Goal: Task Accomplishment & Management: Use online tool/utility

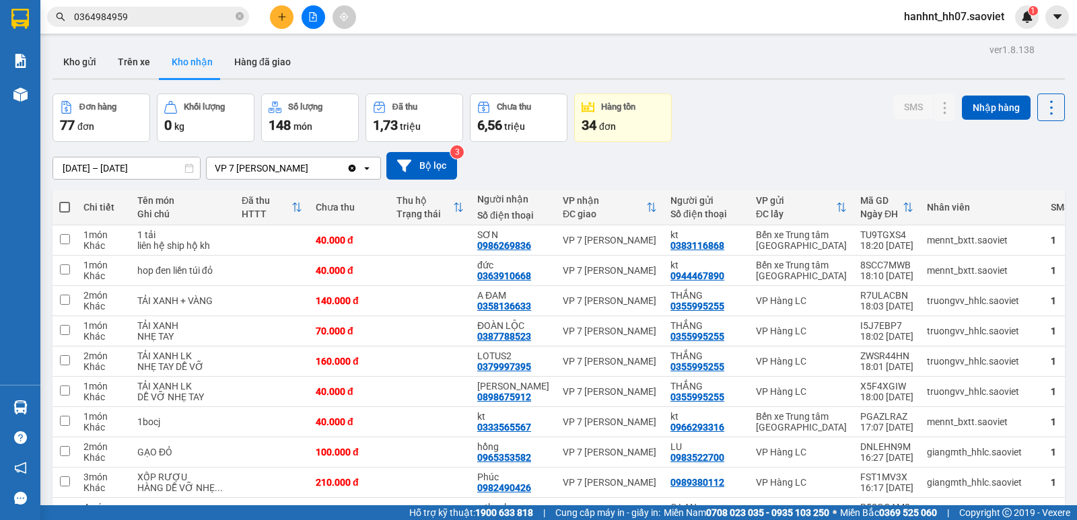
click at [581, 80] on section "Kết quả tìm kiếm ( 4 ) Bộ lọc Mã ĐH Trạng thái Món hàng Thu hộ Tổng cước Chưa c…" at bounding box center [538, 260] width 1077 height 520
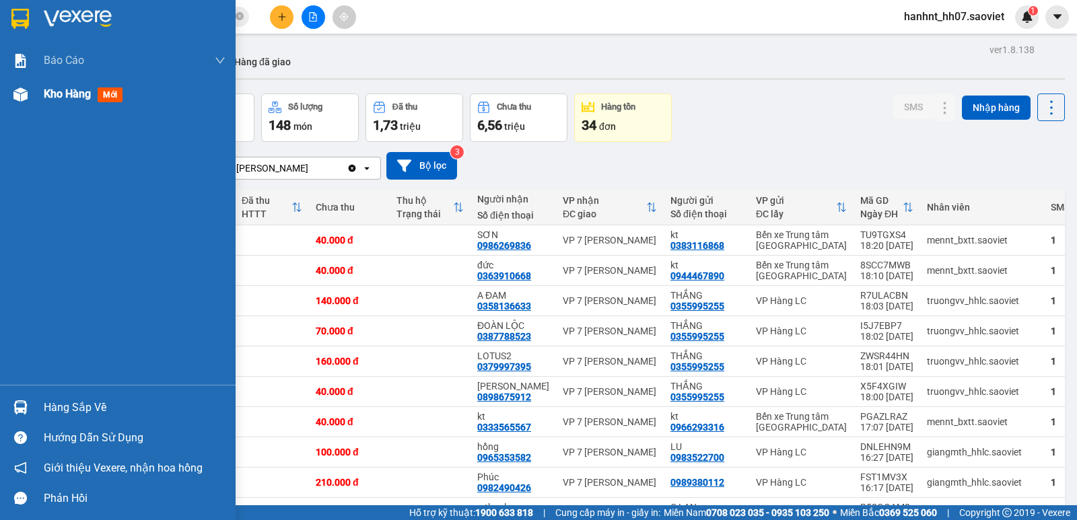
click at [110, 94] on span "mới" at bounding box center [110, 94] width 25 height 15
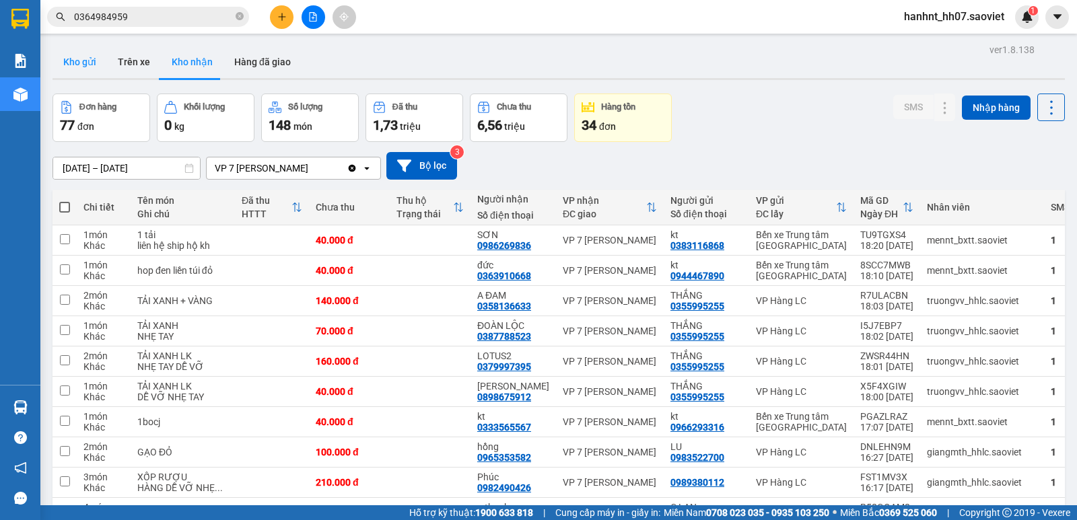
click at [89, 61] on button "Kho gửi" at bounding box center [79, 62] width 55 height 32
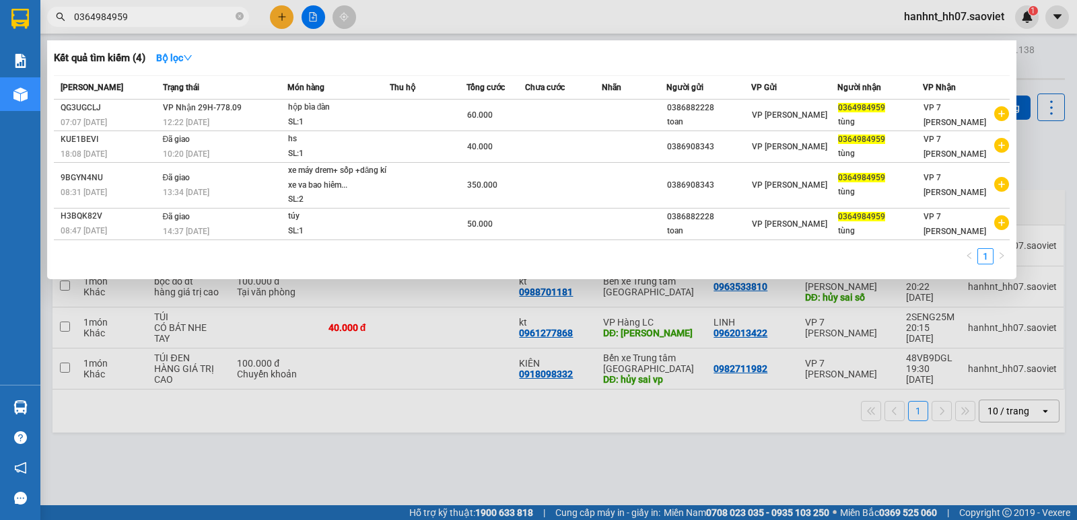
click at [203, 19] on input "0364984959" at bounding box center [153, 16] width 159 height 15
type input "0"
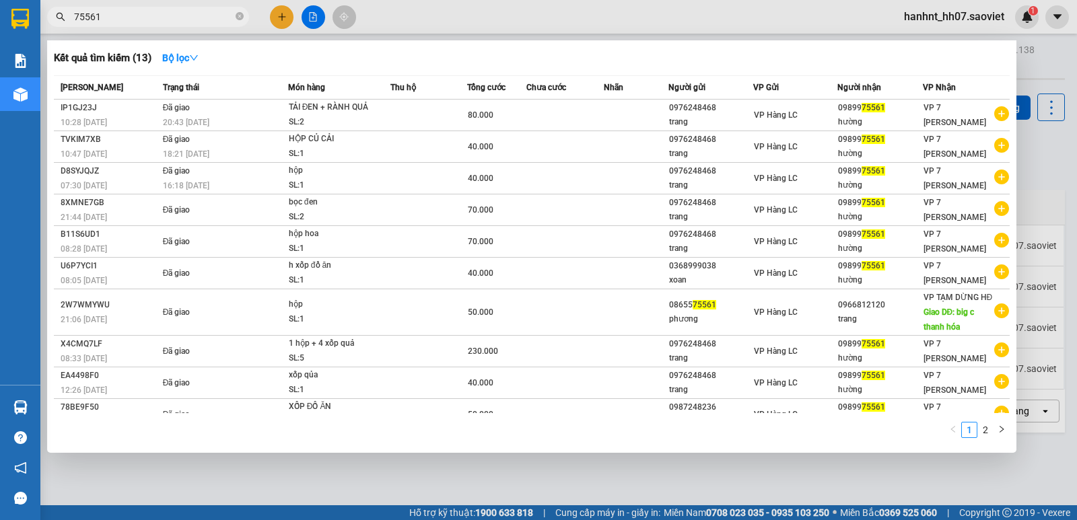
type input "75561"
click at [361, 495] on div at bounding box center [538, 260] width 1077 height 520
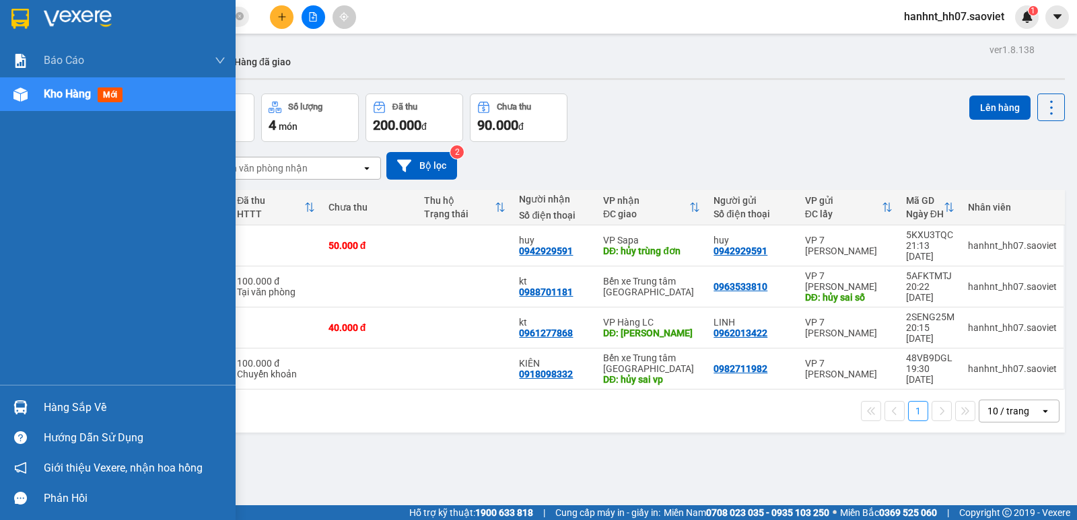
click at [63, 404] on div "Hàng sắp về" at bounding box center [135, 408] width 182 height 20
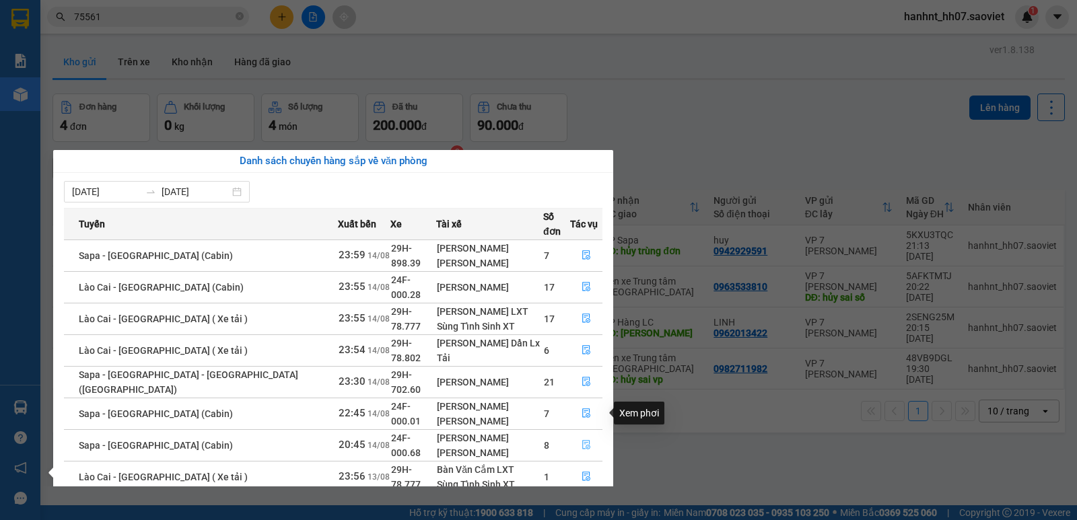
click at [582, 440] on icon "file-done" at bounding box center [585, 444] width 9 height 9
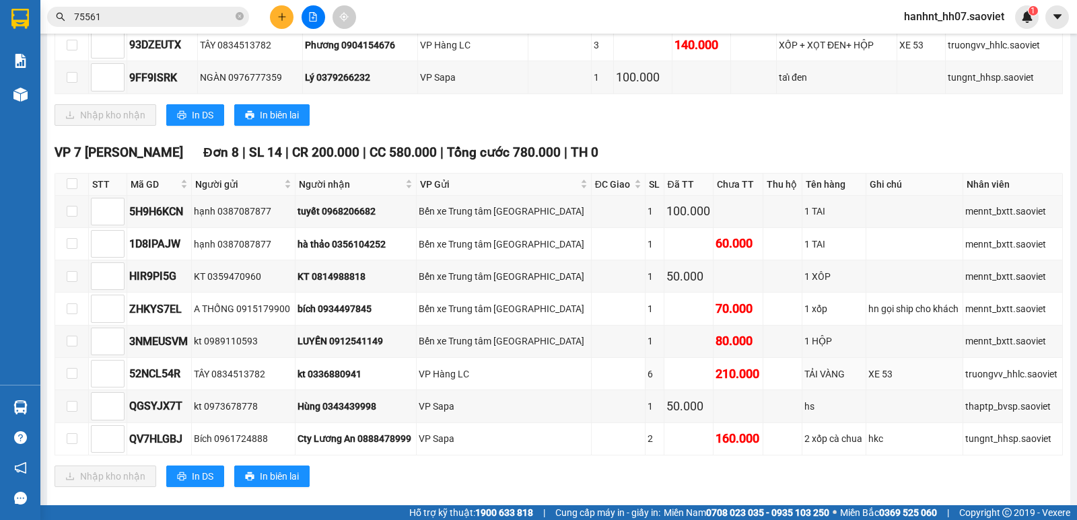
scroll to position [740, 0]
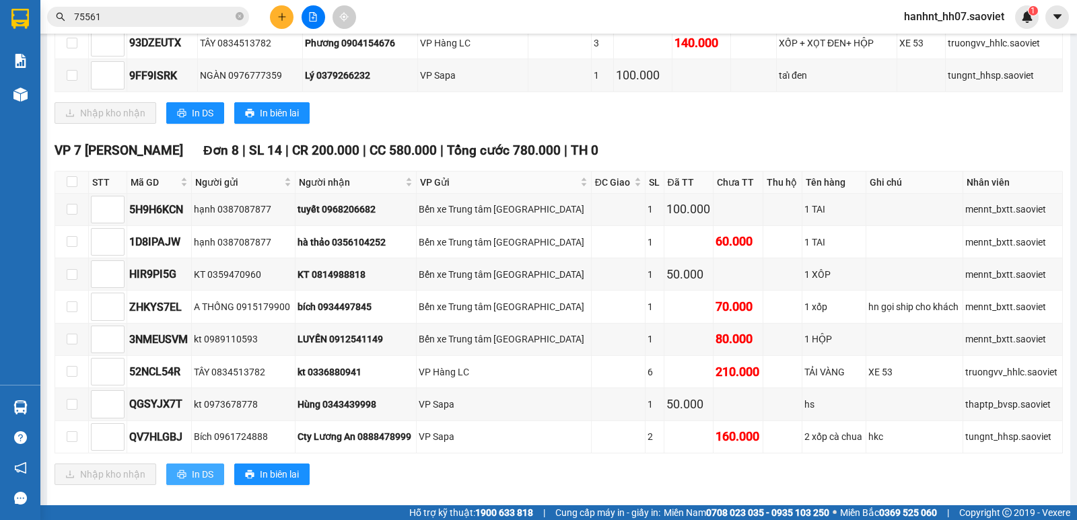
click at [206, 469] on span "In DS" at bounding box center [203, 474] width 22 height 15
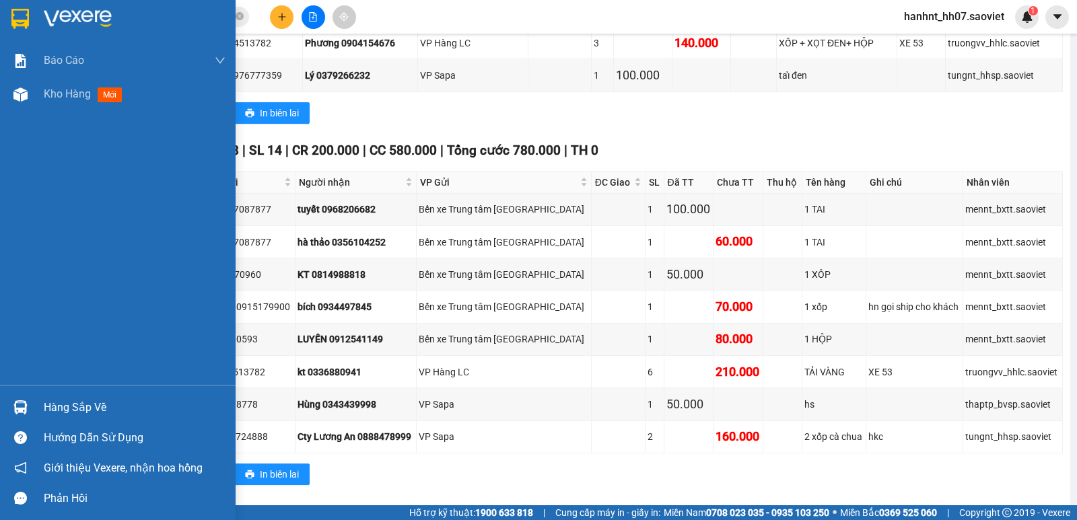
click at [17, 406] on img at bounding box center [20, 407] width 14 height 14
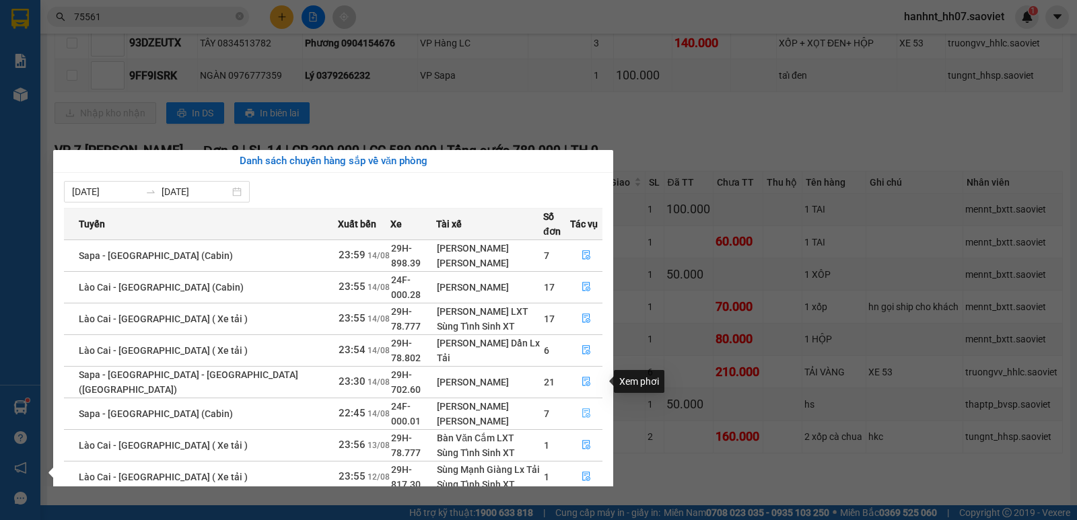
click at [581, 408] on icon "file-done" at bounding box center [585, 412] width 9 height 9
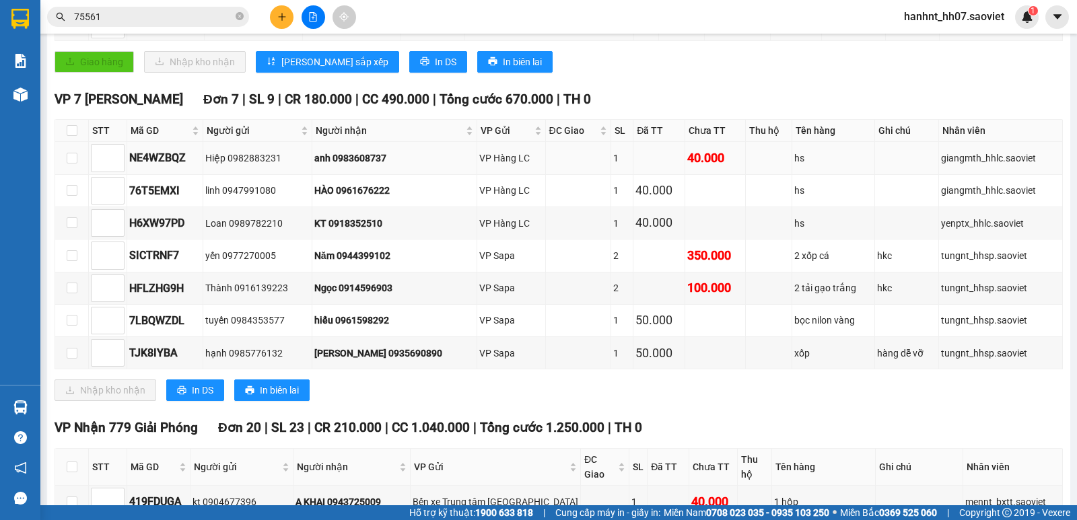
scroll to position [314, 0]
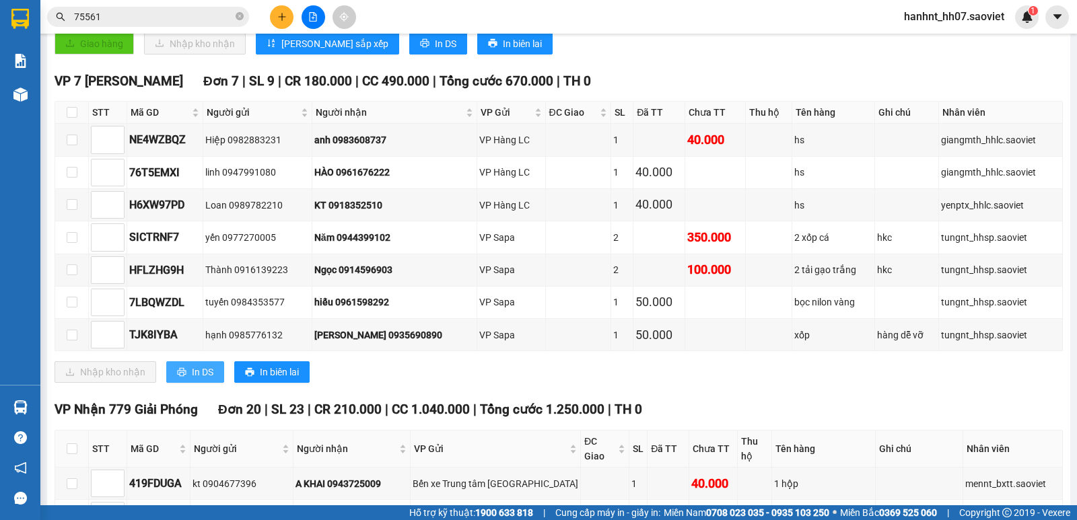
click at [195, 369] on span "In DS" at bounding box center [203, 372] width 22 height 15
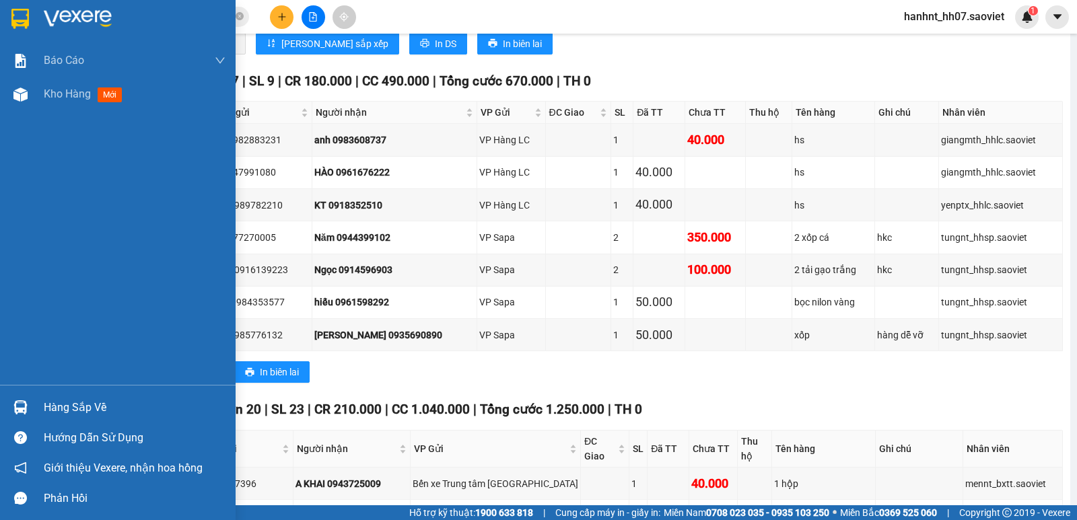
click at [7, 410] on div "Hàng sắp về" at bounding box center [118, 407] width 236 height 30
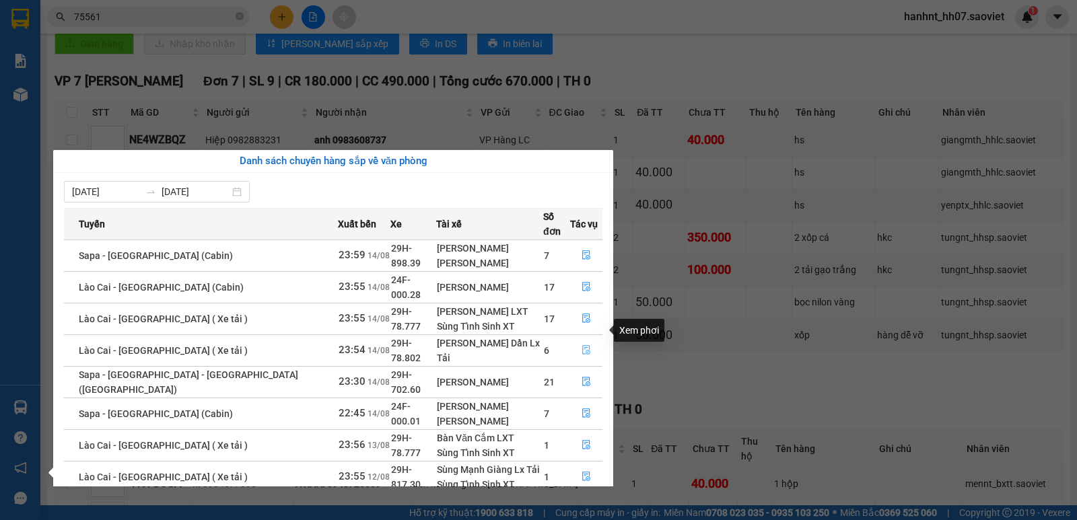
click at [581, 345] on icon "file-done" at bounding box center [585, 349] width 9 height 9
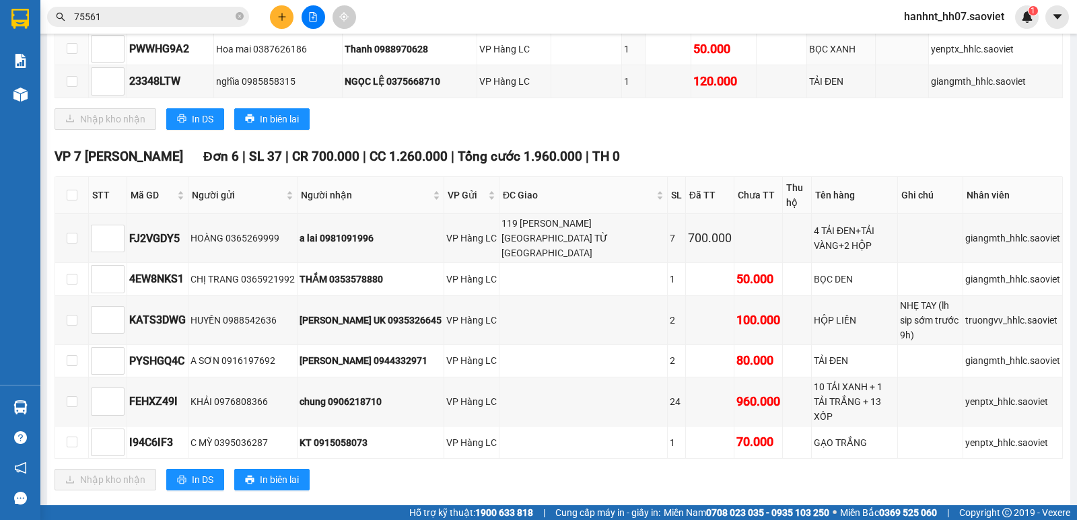
scroll to position [1301, 0]
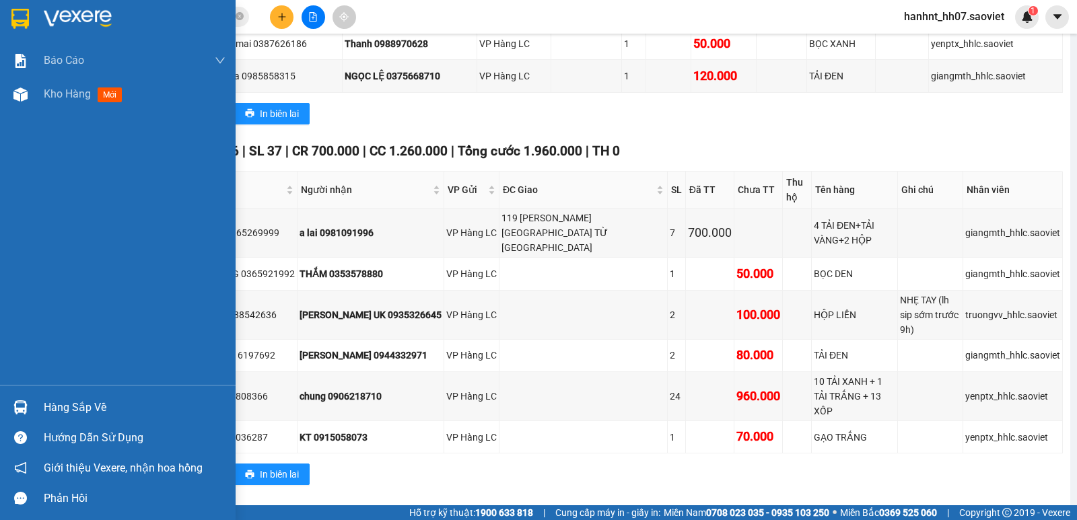
click at [23, 404] on img at bounding box center [20, 407] width 14 height 14
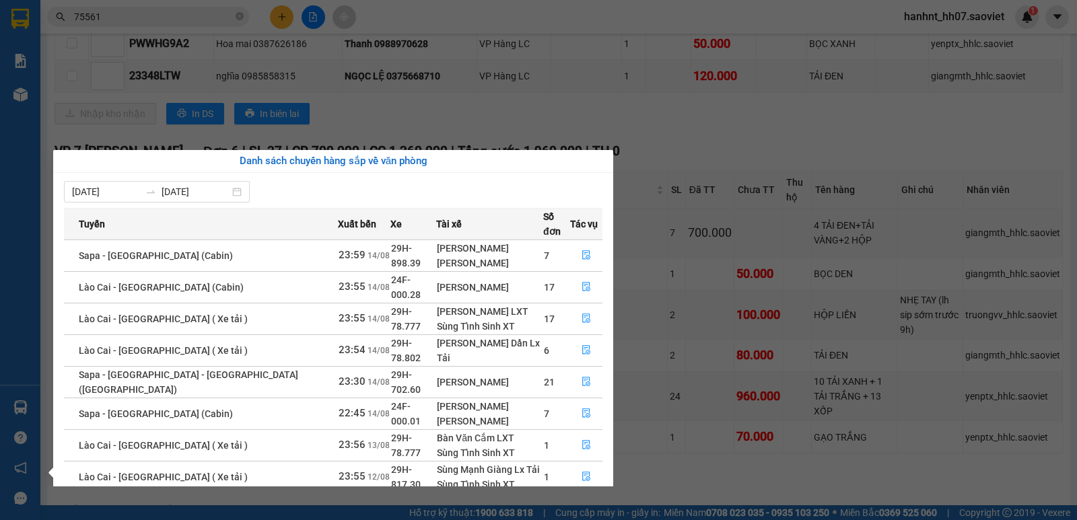
click at [764, 304] on section "Kết quả tìm kiếm ( 13 ) Bộ lọc Mã ĐH Trạng thái Món hàng Thu hộ Tổng cước Chưa …" at bounding box center [538, 260] width 1077 height 520
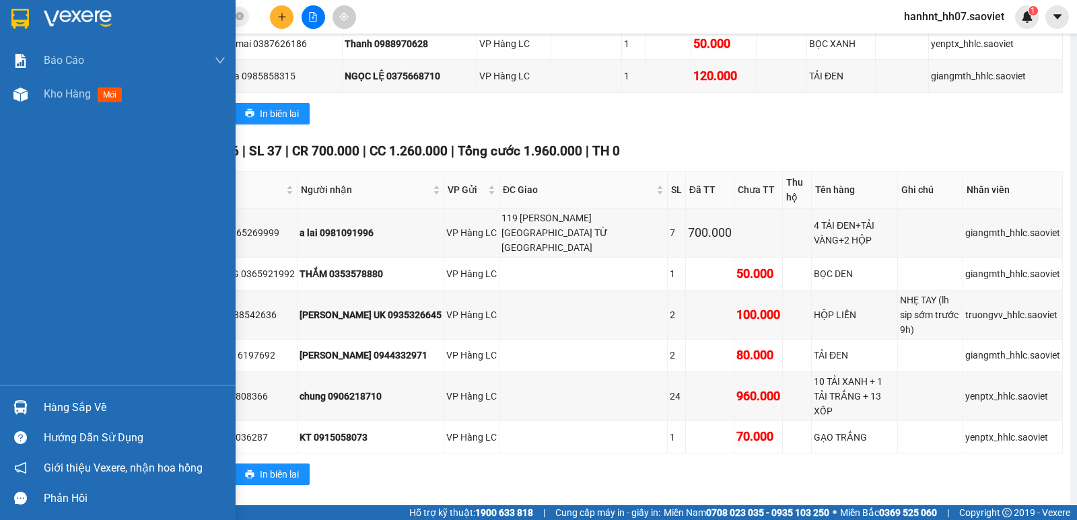
click at [21, 406] on img at bounding box center [20, 407] width 14 height 14
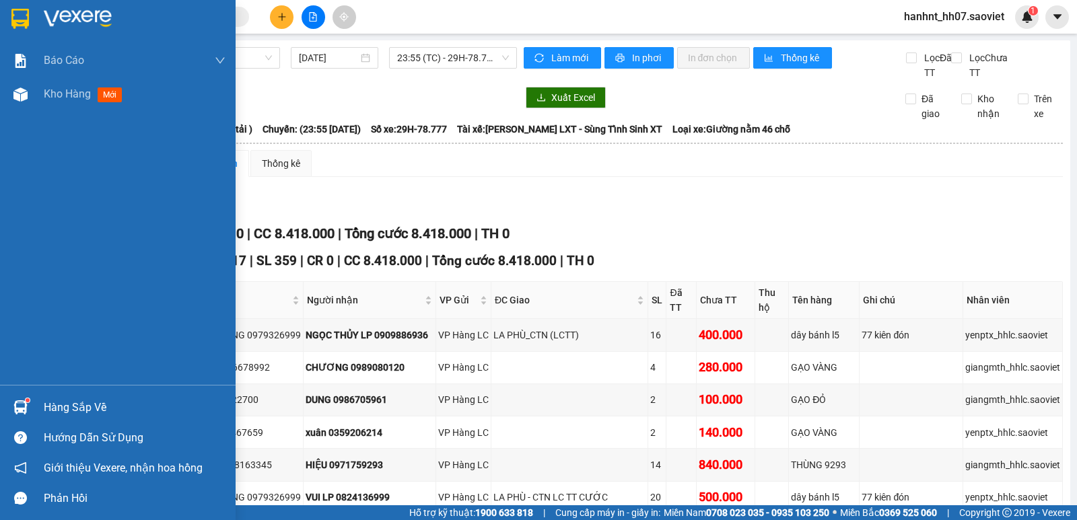
click at [33, 407] on div "Hàng sắp về" at bounding box center [118, 407] width 236 height 30
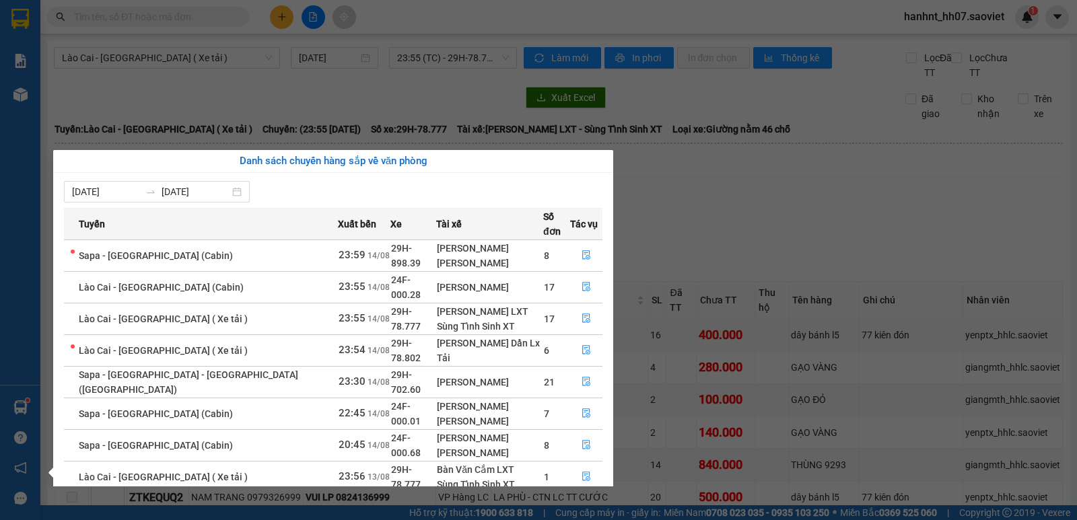
click at [301, 69] on section "Kết quả tìm kiếm ( 0 ) Bộ lọc No Data hanhnt_hh07.saoviet 1 Báo cáo 1B. Chi tiế…" at bounding box center [538, 260] width 1077 height 520
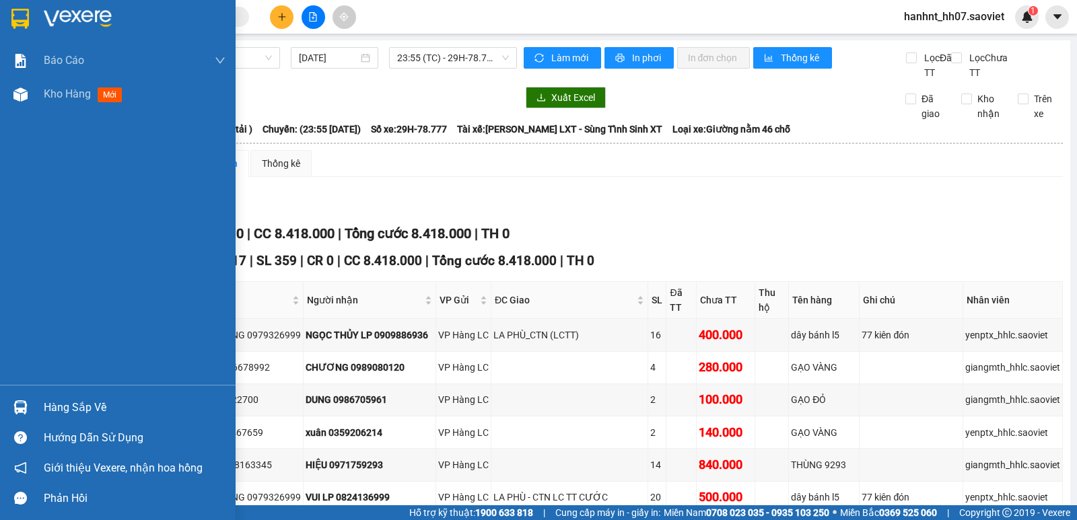
click at [30, 406] on div at bounding box center [21, 408] width 24 height 24
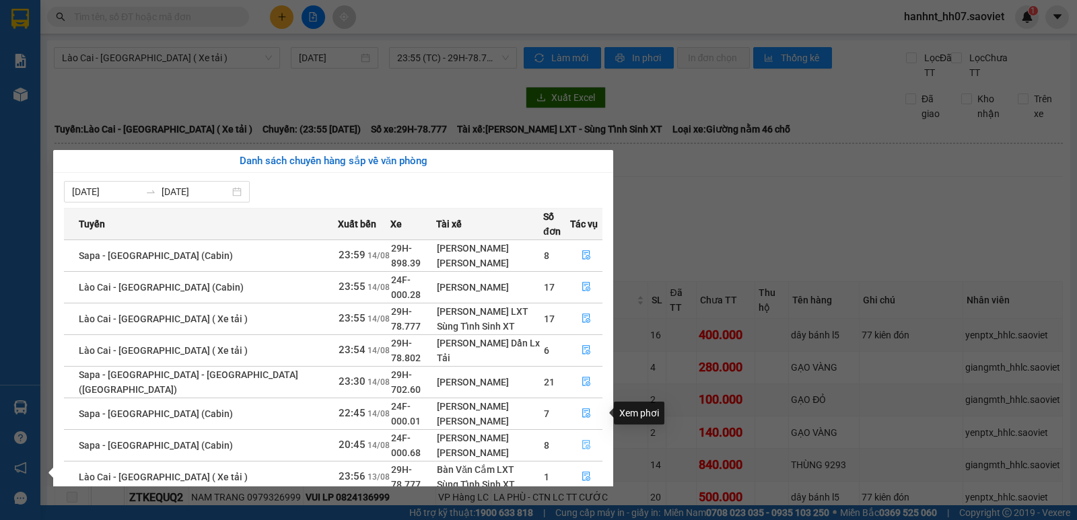
click at [577, 435] on button "button" at bounding box center [586, 446] width 31 height 22
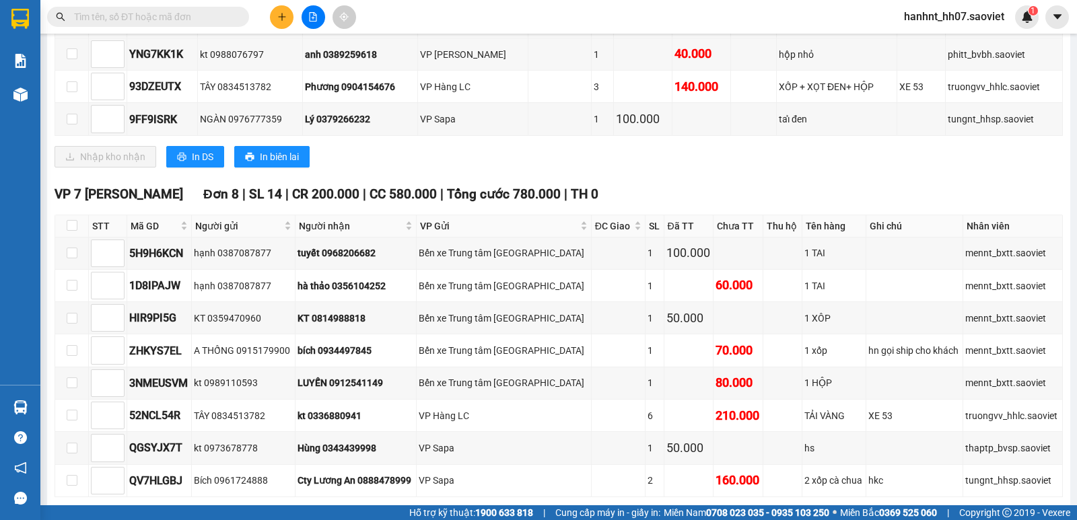
scroll to position [758, 0]
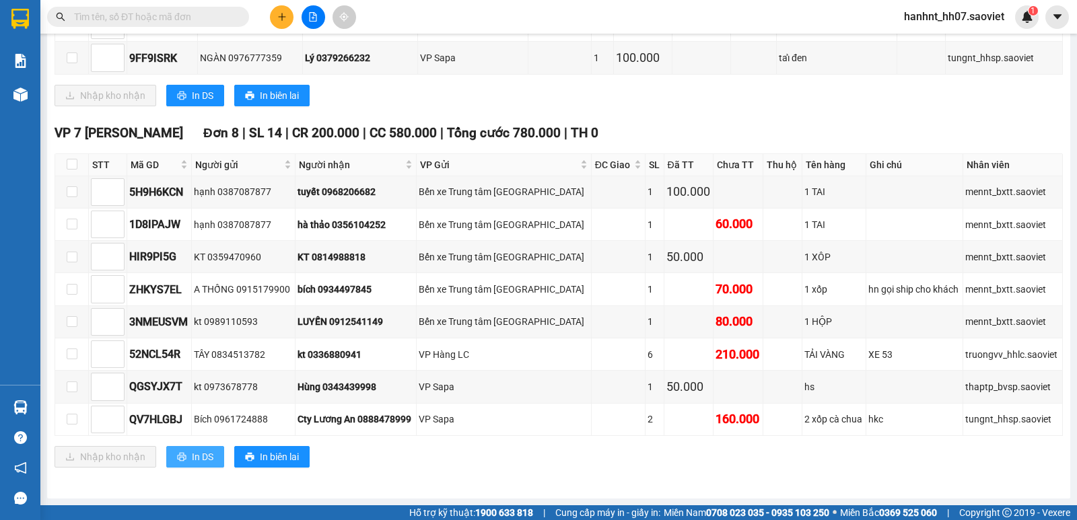
click at [180, 454] on icon "printer" at bounding box center [181, 456] width 9 height 9
click at [286, 14] on icon "plus" at bounding box center [281, 16] width 9 height 9
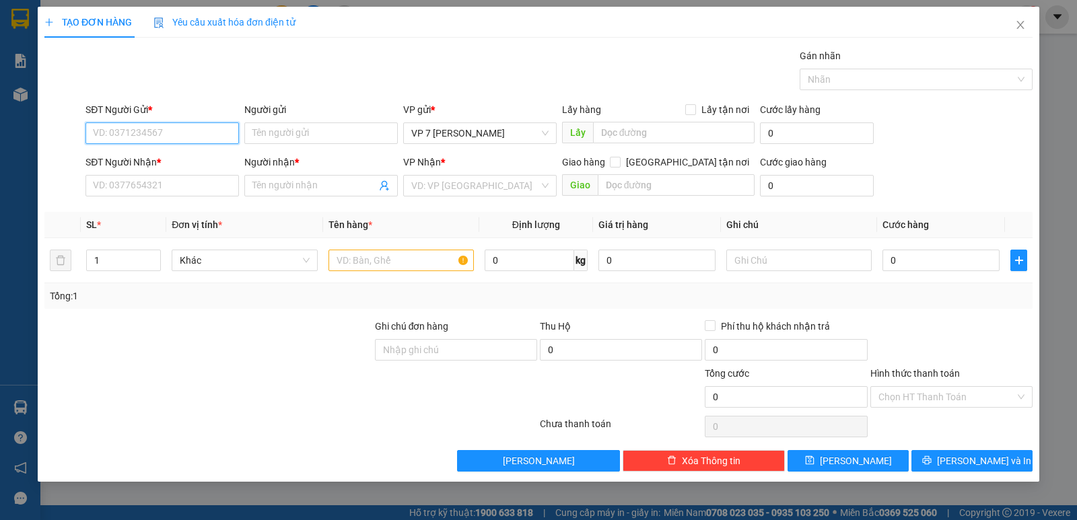
click at [149, 131] on input "SĐT Người Gửi *" at bounding box center [161, 133] width 153 height 22
drag, startPoint x: 160, startPoint y: 129, endPoint x: 77, endPoint y: 153, distance: 86.9
click at [77, 153] on form "SĐT Người Gửi * 0865575561 0865575561 Người gửi Tên người gửi VP gửi * VP 7 Phạ…" at bounding box center [538, 152] width 988 height 100
type input "0865575561"
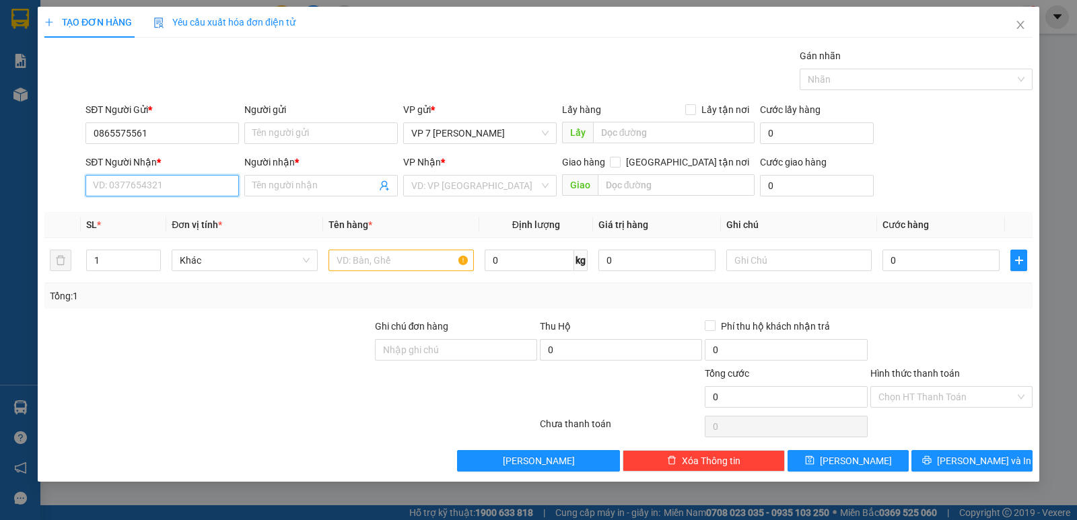
click at [172, 186] on input "SĐT Người Nhận *" at bounding box center [161, 186] width 153 height 22
paste input "0865575561"
type input "0865575561"
click at [326, 188] on input "Người nhận *" at bounding box center [314, 185] width 124 height 15
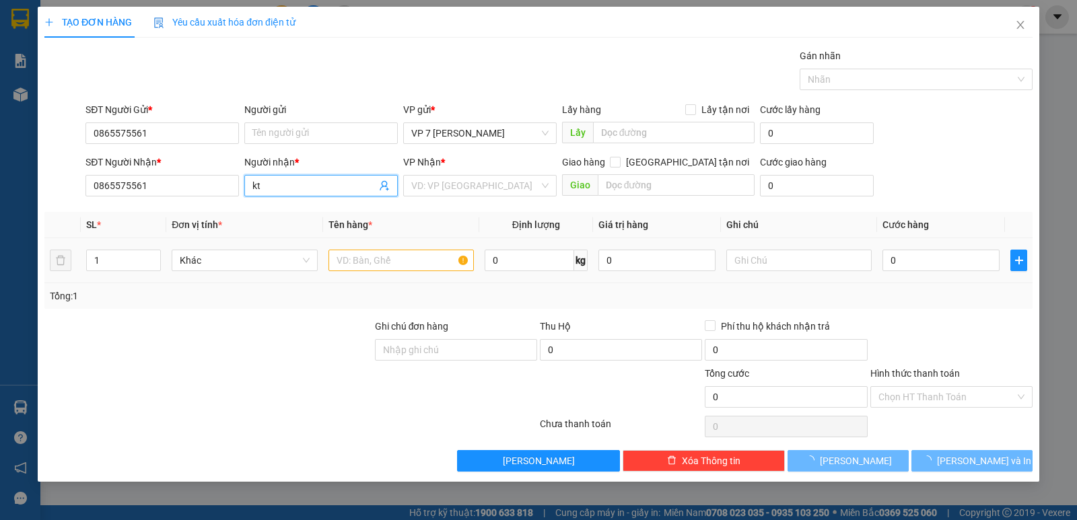
type input "kt"
click at [400, 258] on input "text" at bounding box center [400, 261] width 145 height 22
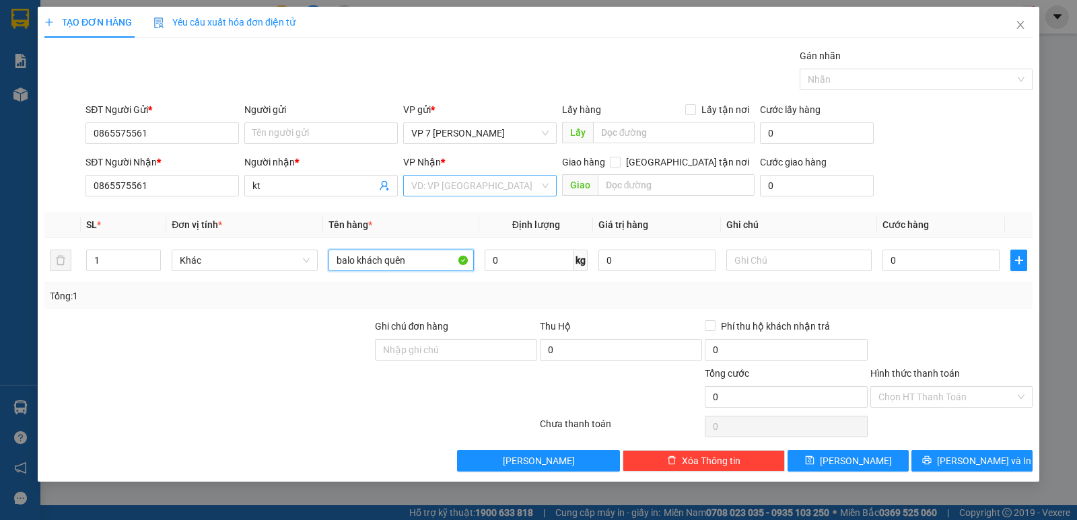
type input "balo khách quên"
click at [490, 185] on input "search" at bounding box center [475, 186] width 128 height 20
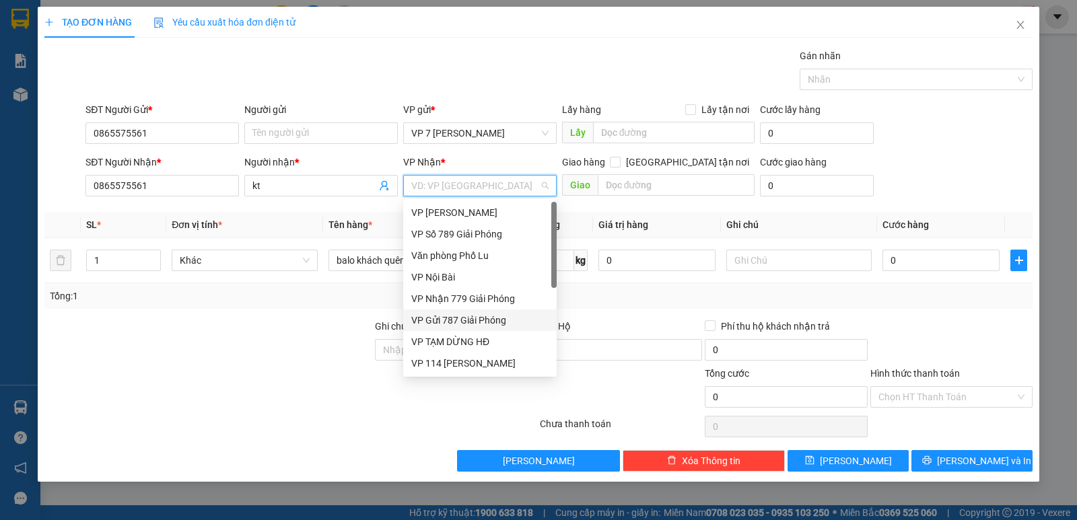
scroll to position [151, 0]
click at [482, 338] on div "VP Hàng LC" at bounding box center [479, 341] width 137 height 15
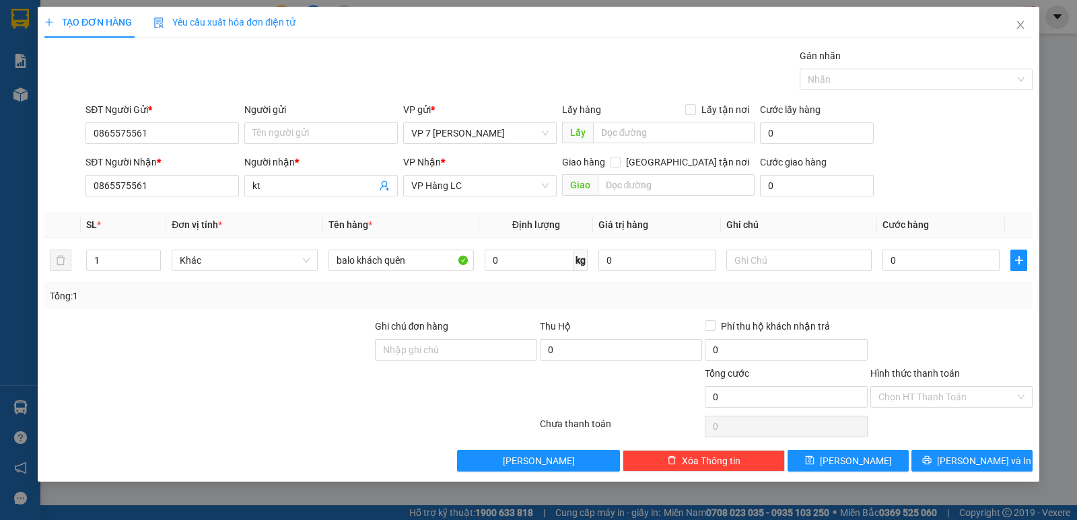
click at [769, 291] on div "Tổng: 1" at bounding box center [538, 296] width 977 height 15
click at [914, 260] on input "0" at bounding box center [940, 261] width 117 height 22
click at [924, 378] on label "Hình thức thanh toán" at bounding box center [914, 373] width 89 height 11
click at [924, 387] on input "Hình thức thanh toán" at bounding box center [946, 397] width 137 height 20
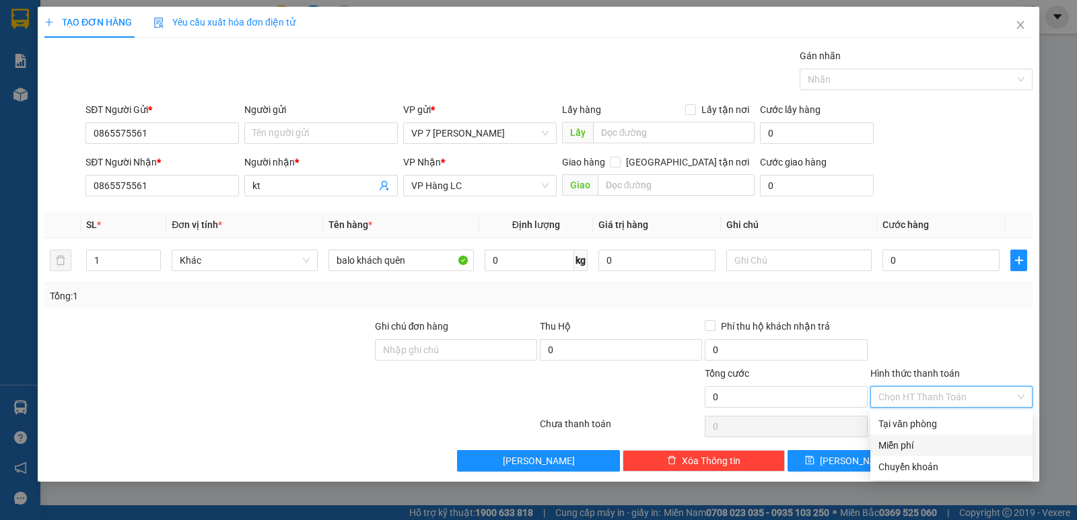
click at [910, 441] on div "Miễn phí" at bounding box center [951, 445] width 146 height 15
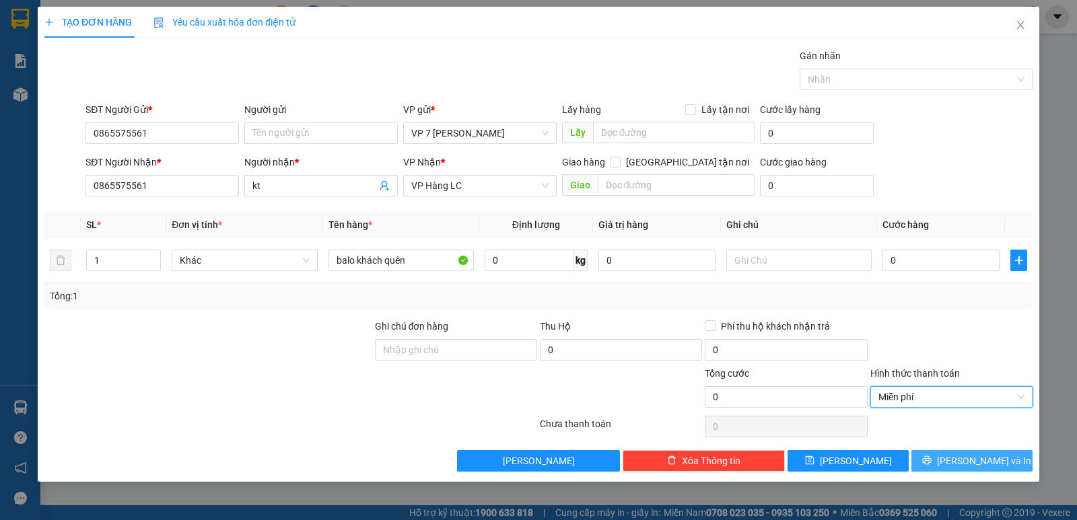
click at [929, 456] on button "Lưu và In" at bounding box center [971, 461] width 121 height 22
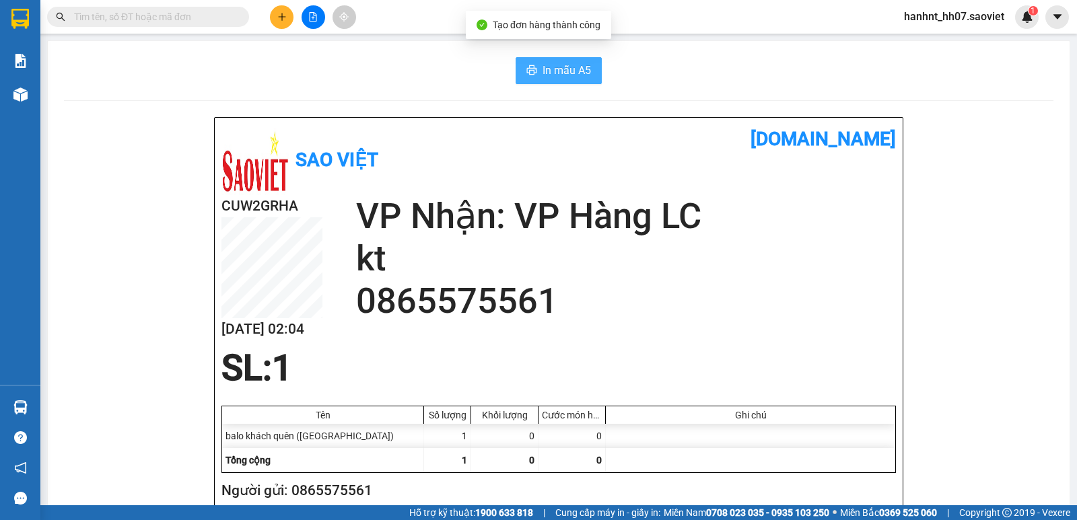
click at [532, 71] on button "In mẫu A5" at bounding box center [558, 70] width 86 height 27
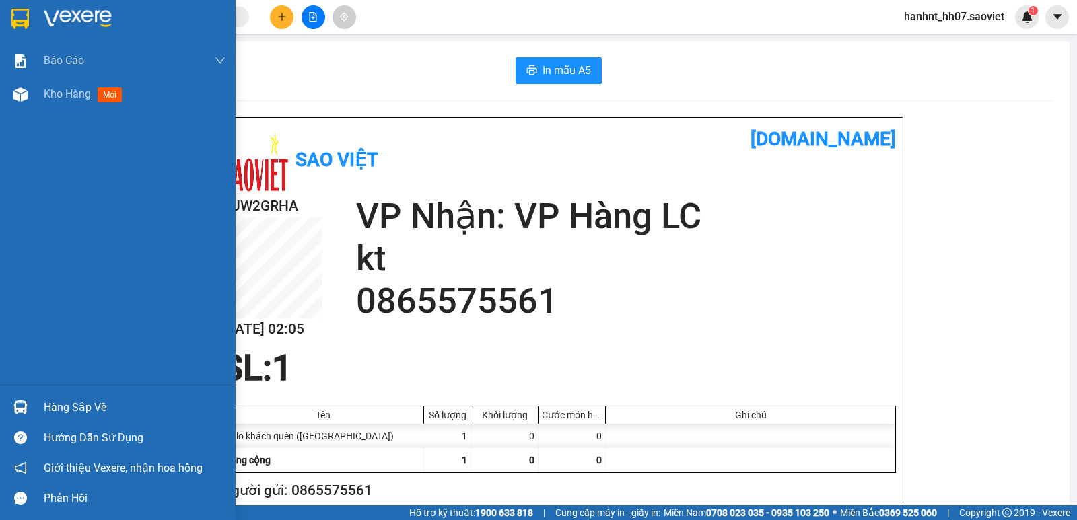
click at [32, 413] on div at bounding box center [21, 408] width 24 height 24
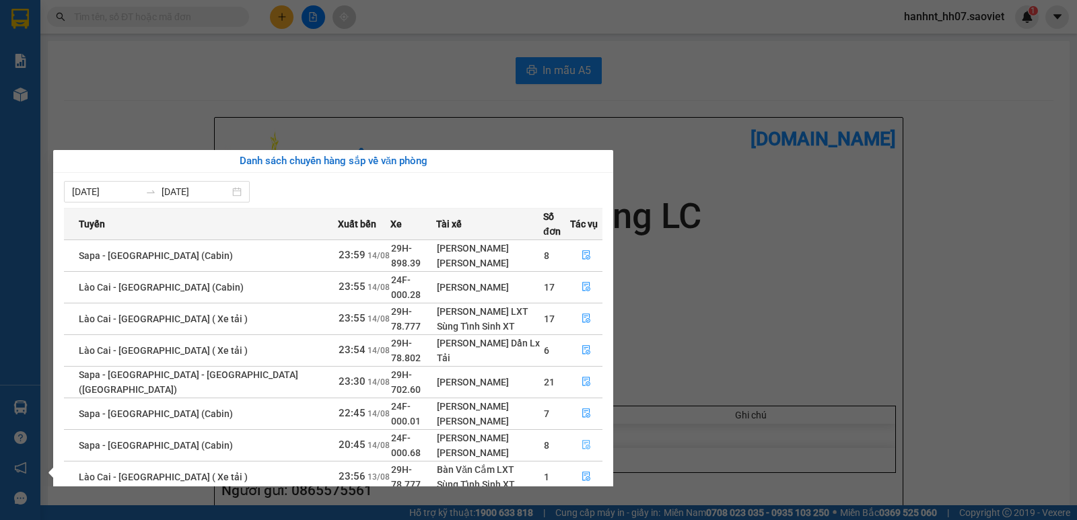
click at [585, 441] on icon "file-done" at bounding box center [586, 445] width 8 height 9
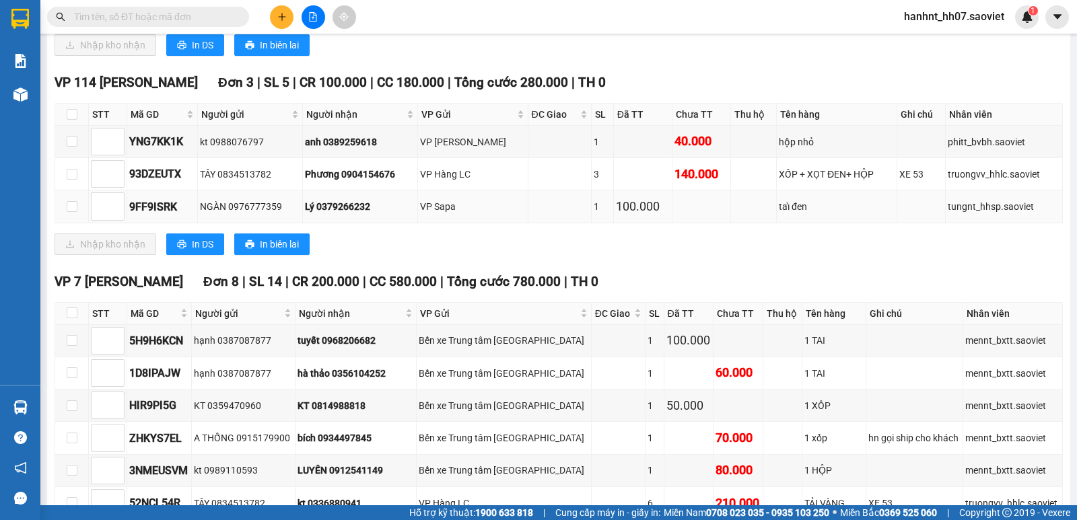
scroll to position [628, 0]
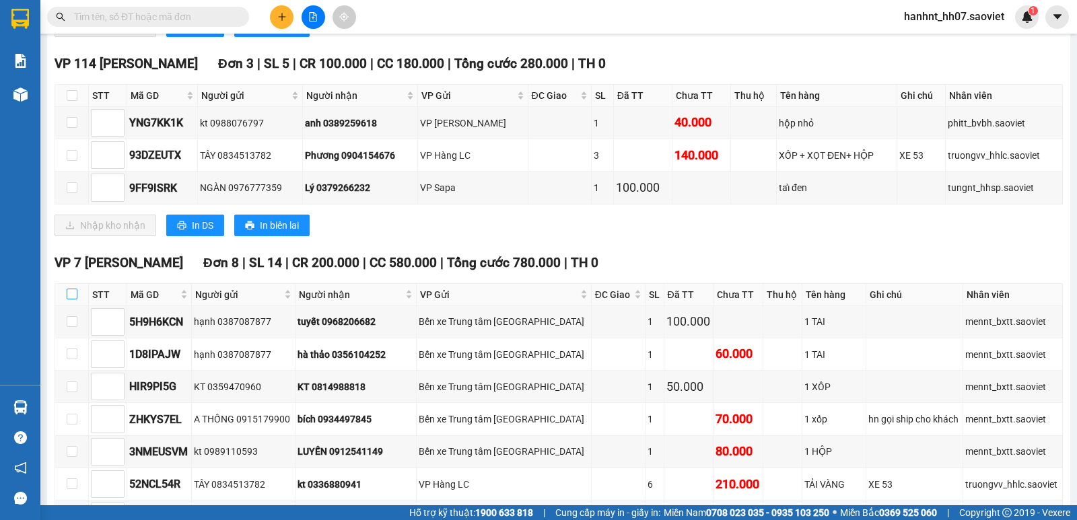
click at [67, 294] on input "checkbox" at bounding box center [72, 294] width 11 height 11
checkbox input "true"
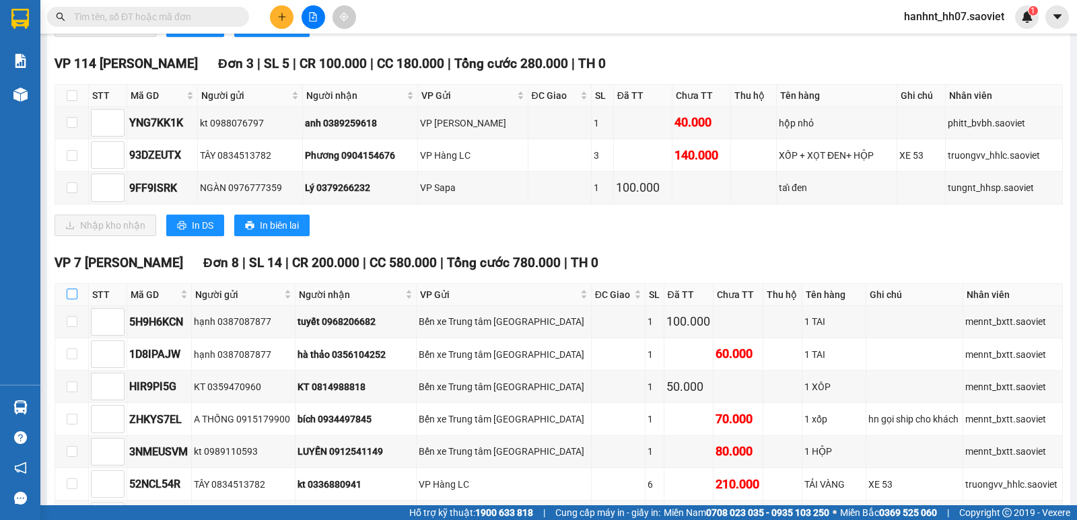
checkbox input "true"
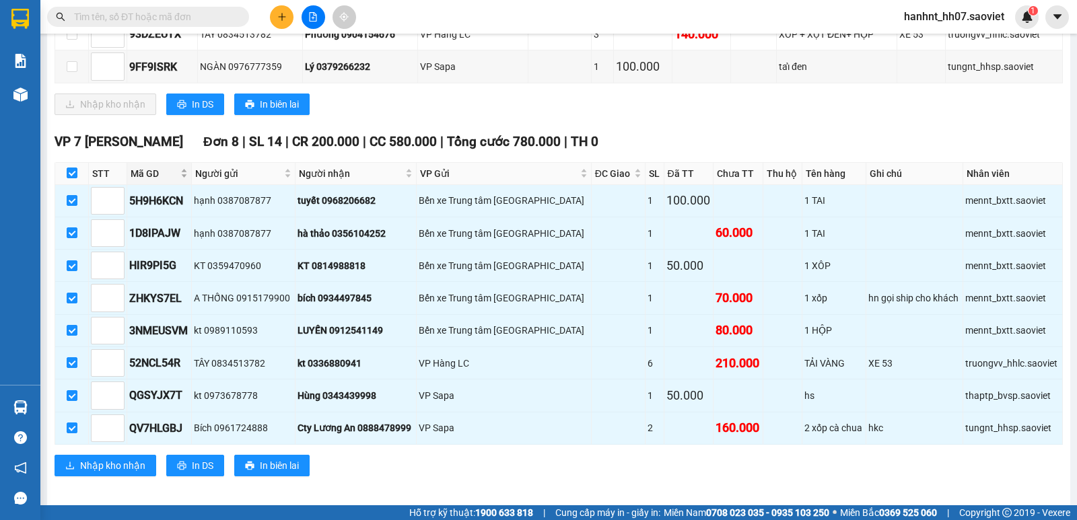
scroll to position [758, 0]
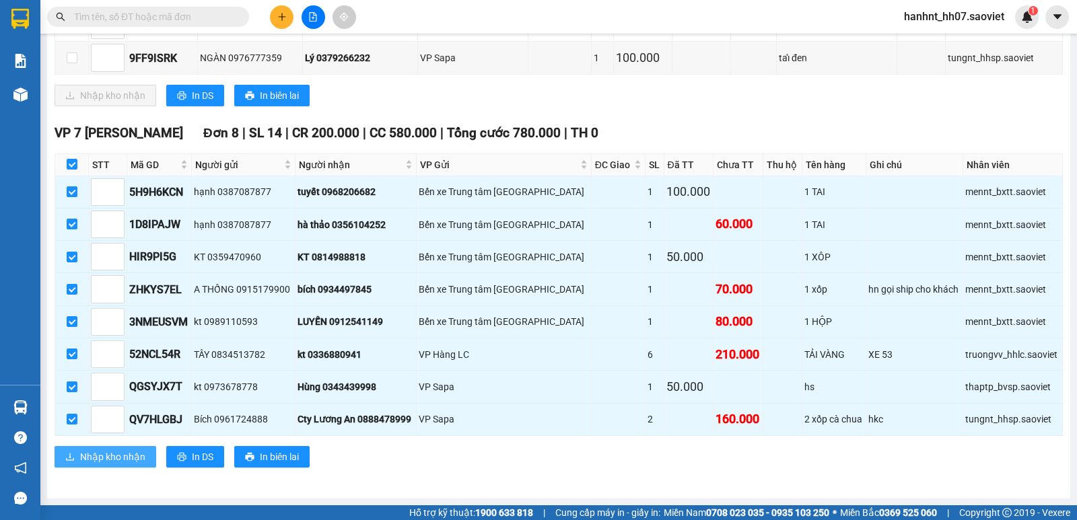
click at [120, 454] on span "Nhập kho nhận" at bounding box center [112, 456] width 65 height 15
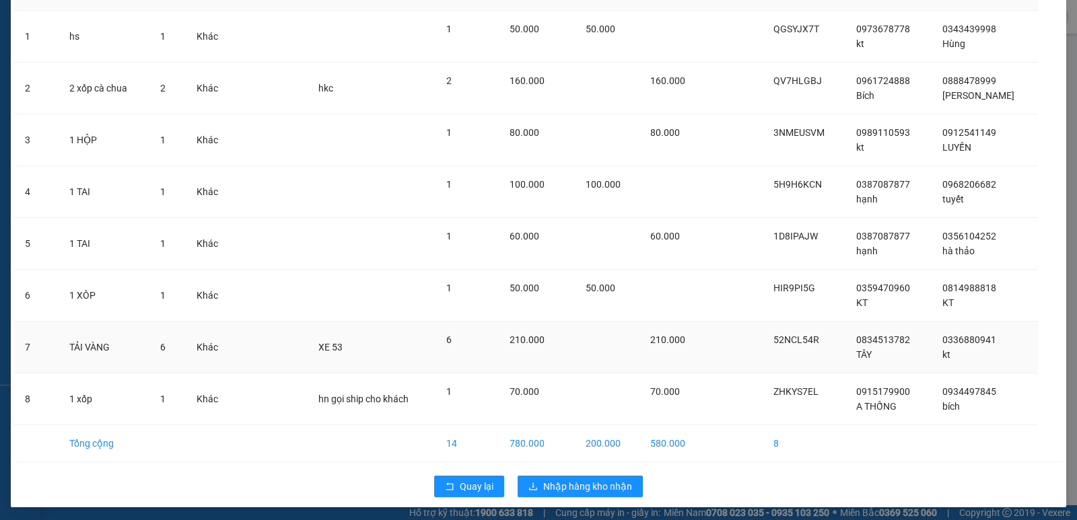
scroll to position [106, 0]
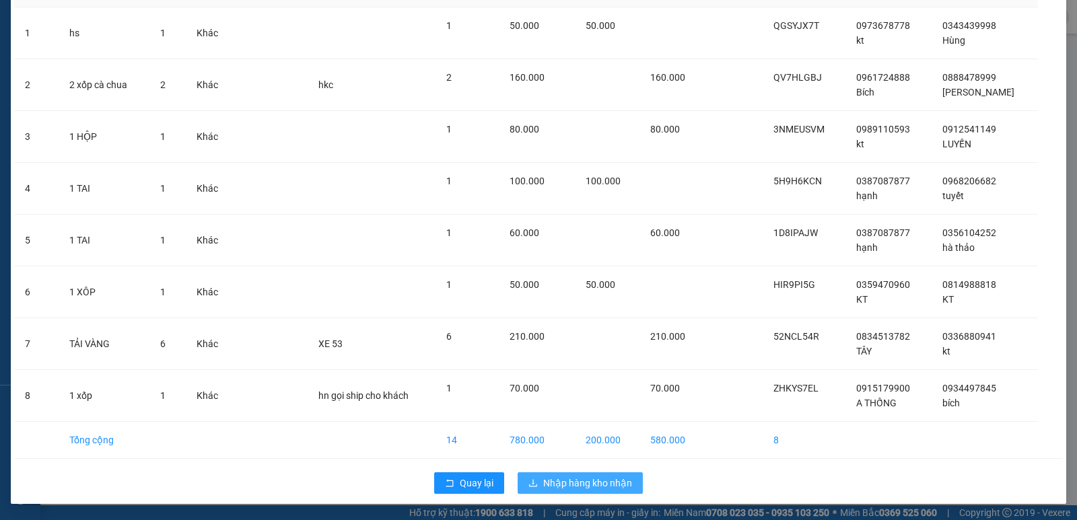
click at [571, 480] on span "Nhập hàng kho nhận" at bounding box center [587, 483] width 89 height 15
